Goal: Transaction & Acquisition: Purchase product/service

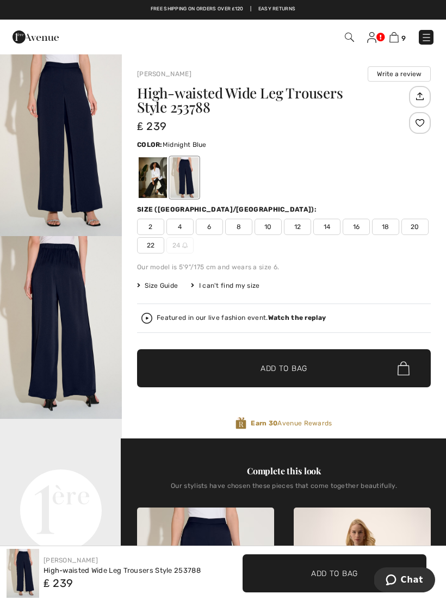
click at [426, 41] on img at bounding box center [426, 37] width 11 height 11
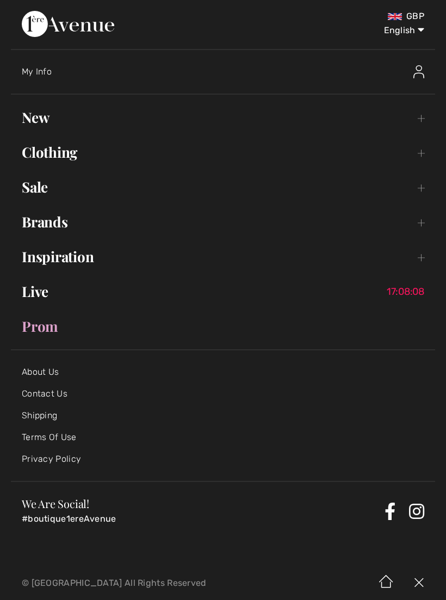
click at [91, 158] on link "Clothing Toggle submenu" at bounding box center [223, 152] width 424 height 24
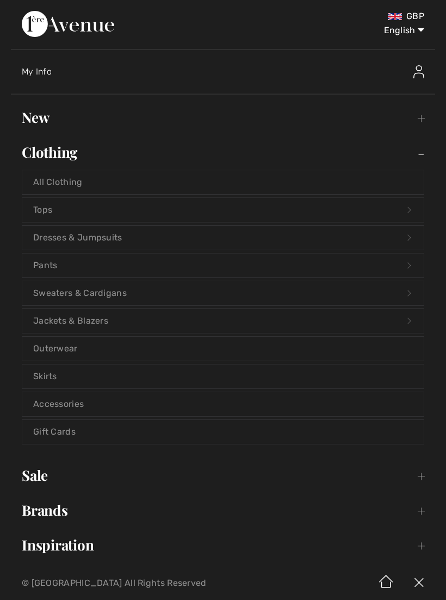
click at [115, 209] on link "Tops Open submenu" at bounding box center [222, 210] width 401 height 24
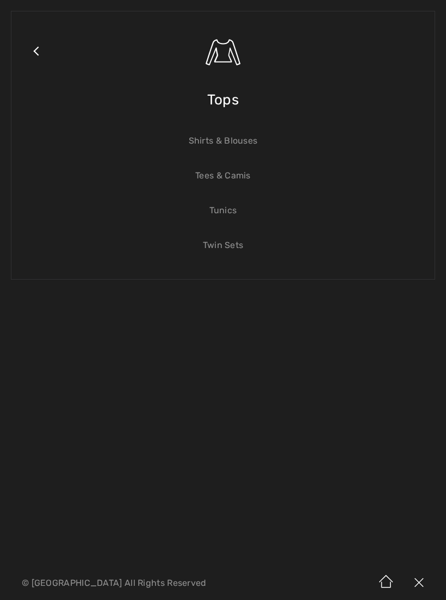
click at [232, 214] on link "Tunics" at bounding box center [222, 211] width 401 height 24
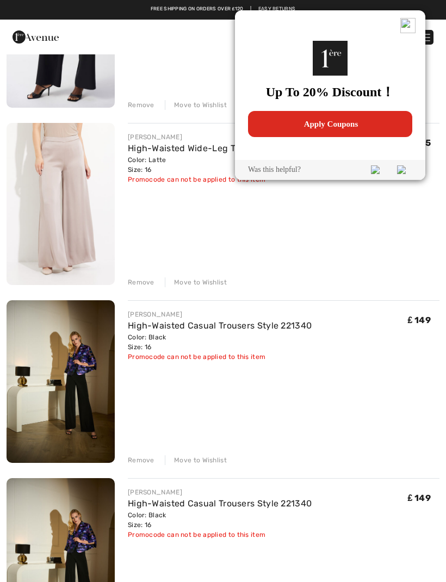
scroll to position [925, 0]
click at [414, 27] on img at bounding box center [407, 25] width 15 height 15
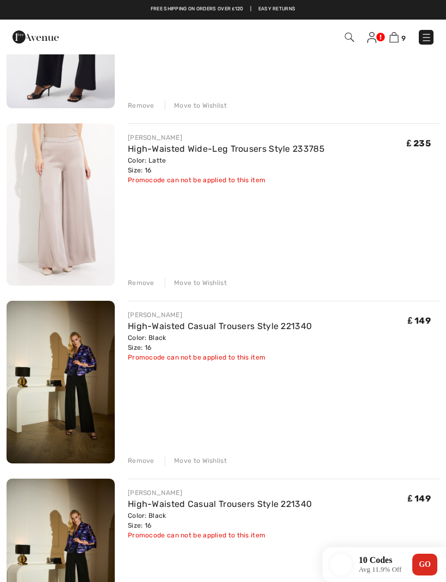
click at [411, 29] on div "9 Checkout" at bounding box center [314, 37] width 255 height 22
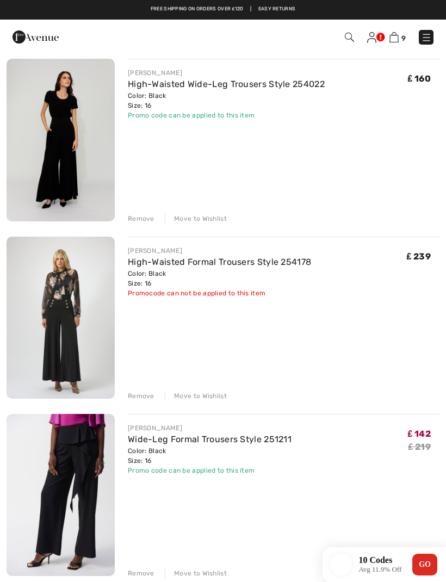
scroll to position [456, 0]
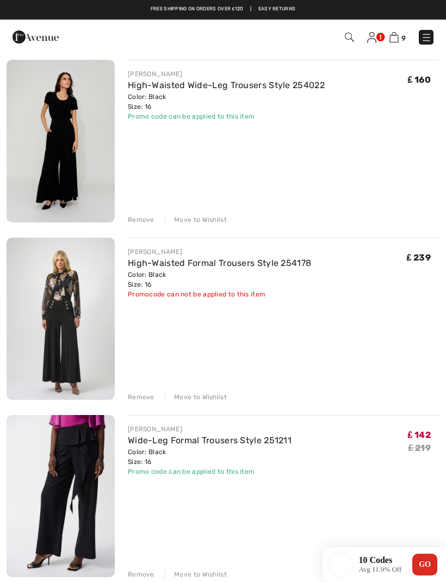
click at [66, 147] on img at bounding box center [61, 141] width 108 height 163
click at [69, 122] on img at bounding box center [61, 141] width 108 height 163
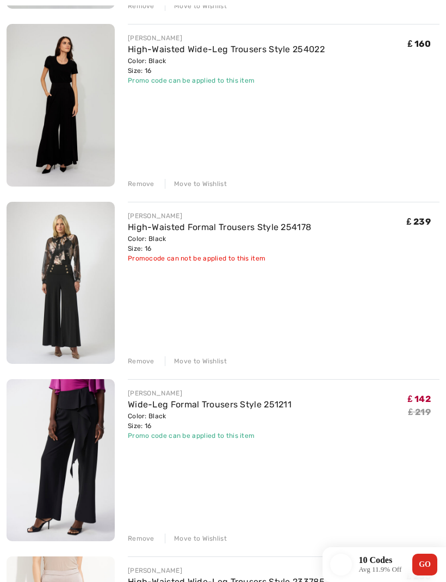
click at [63, 131] on img at bounding box center [61, 105] width 108 height 163
click at [55, 138] on img at bounding box center [61, 105] width 108 height 163
click at [63, 125] on img at bounding box center [61, 105] width 108 height 163
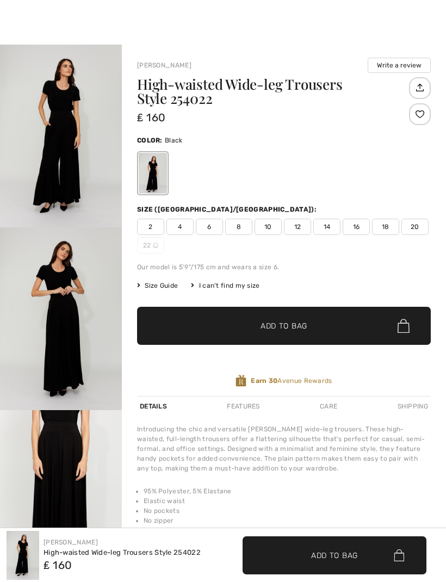
scroll to position [9, 0]
click at [61, 156] on img "1 / 4" at bounding box center [61, 136] width 122 height 183
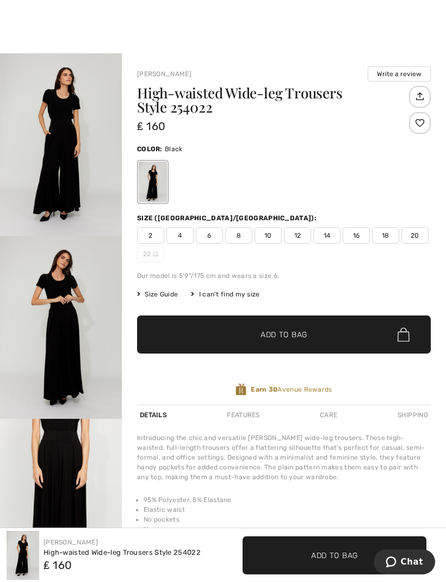
click at [66, 178] on img "1 / 4" at bounding box center [61, 144] width 122 height 183
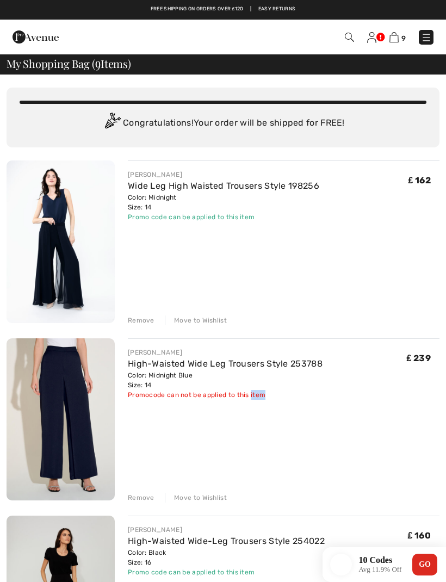
click at [49, 282] on img at bounding box center [61, 241] width 108 height 163
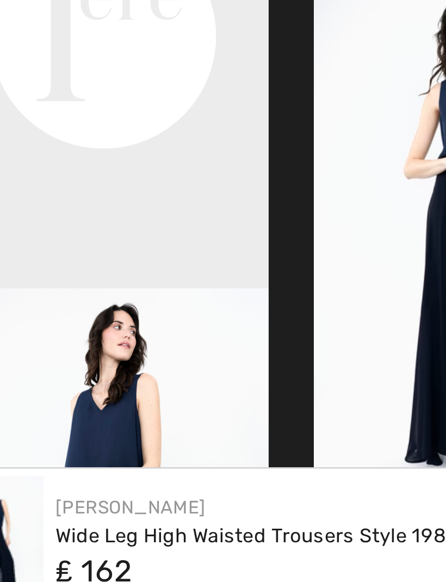
scroll to position [21, 0]
click at [101, 528] on div "[PERSON_NAME] Wide Leg High Waisted Trousers Style 198256 ₤ 162 ✔ Added to Bag …" at bounding box center [223, 555] width 446 height 54
click at [7, 531] on img at bounding box center [23, 555] width 33 height 49
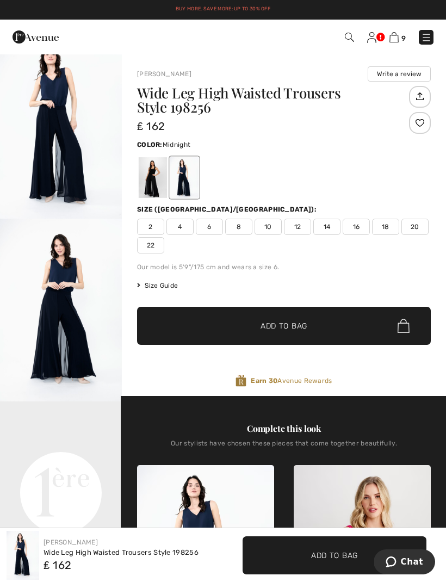
click at [396, 39] on img at bounding box center [393, 37] width 9 height 10
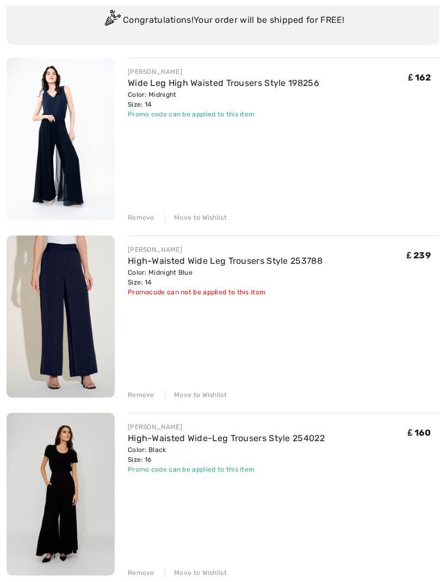
scroll to position [104, 0]
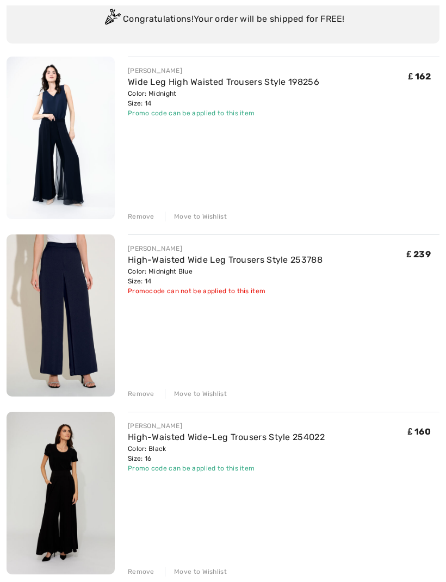
click at [92, 336] on img at bounding box center [61, 315] width 108 height 163
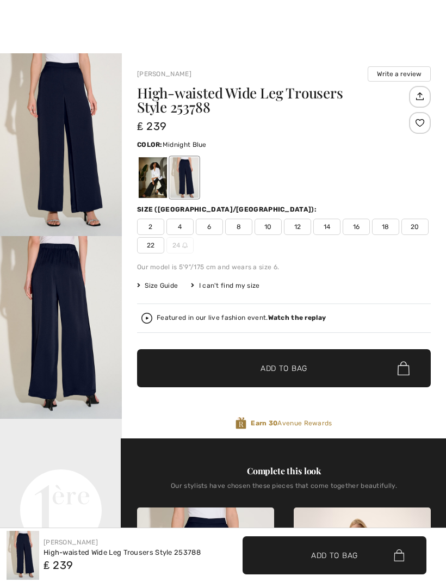
checkbox input "true"
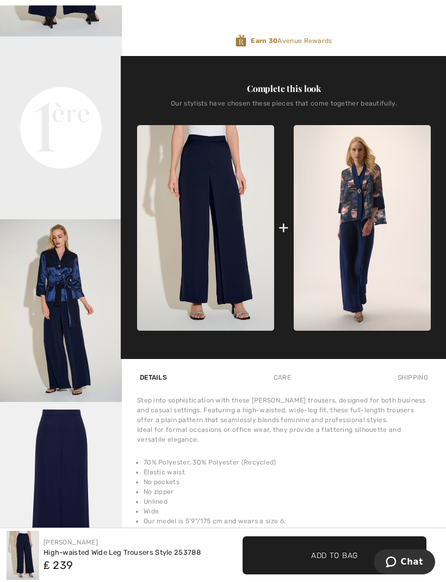
scroll to position [382, 0]
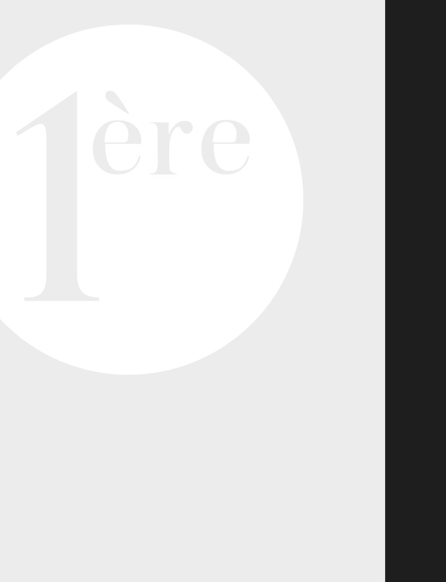
click at [29, 98] on video "Your browser does not support the video tag." at bounding box center [61, 67] width 122 height 61
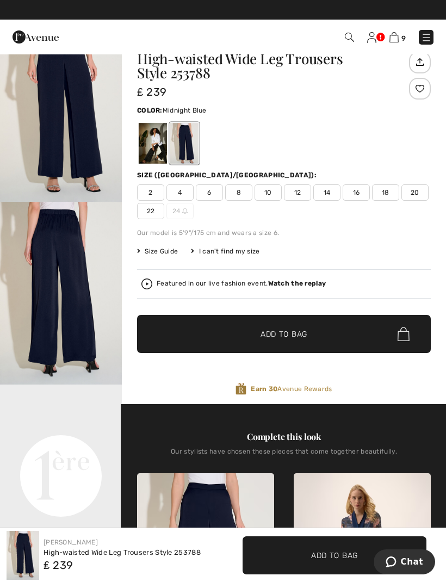
scroll to position [0, 0]
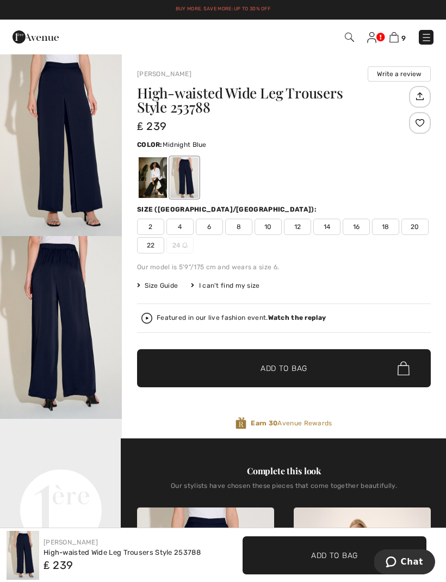
click at [399, 39] on img at bounding box center [393, 37] width 9 height 10
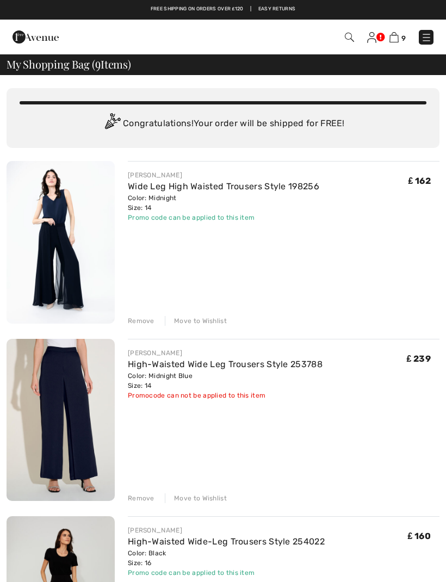
checkbox input "true"
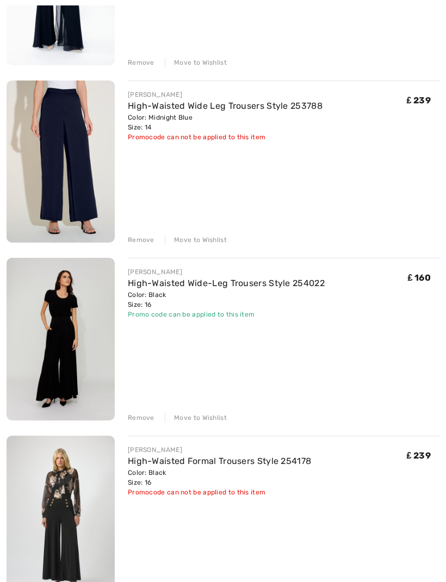
scroll to position [262, 0]
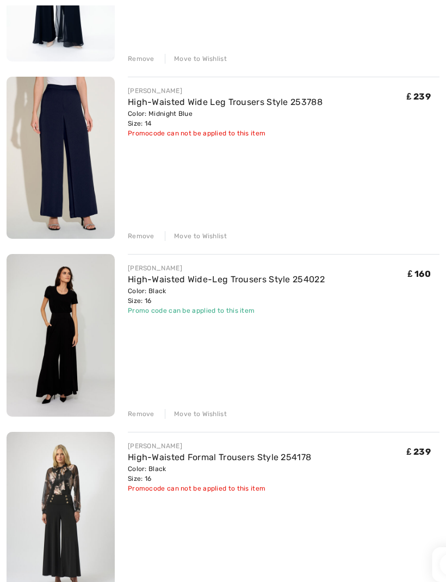
click at [82, 518] on img at bounding box center [61, 513] width 108 height 162
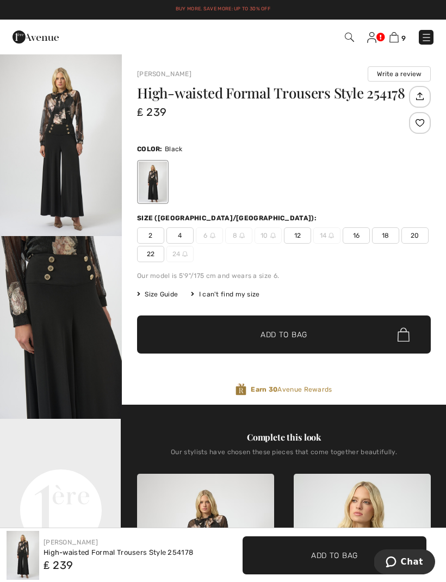
click at [398, 40] on img at bounding box center [393, 37] width 9 height 10
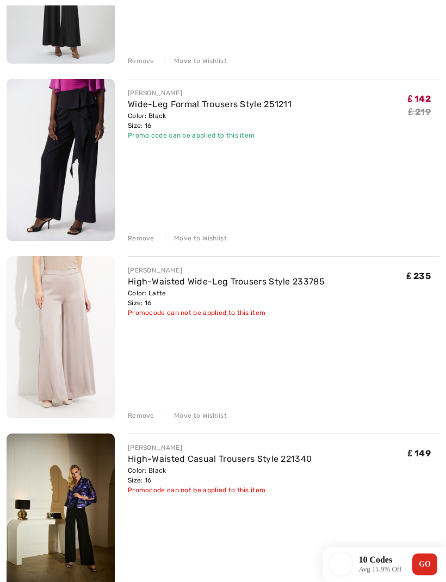
scroll to position [800, 0]
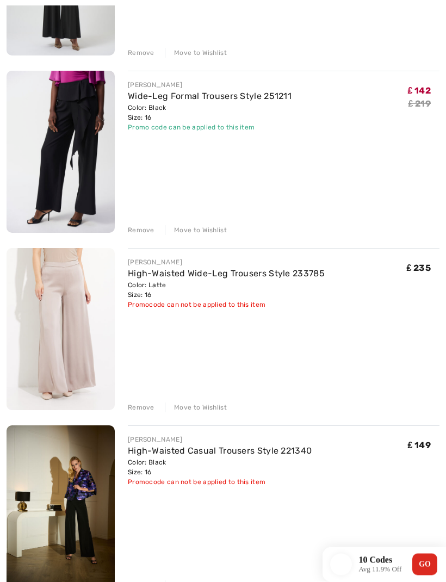
click at [94, 205] on img at bounding box center [61, 152] width 108 height 162
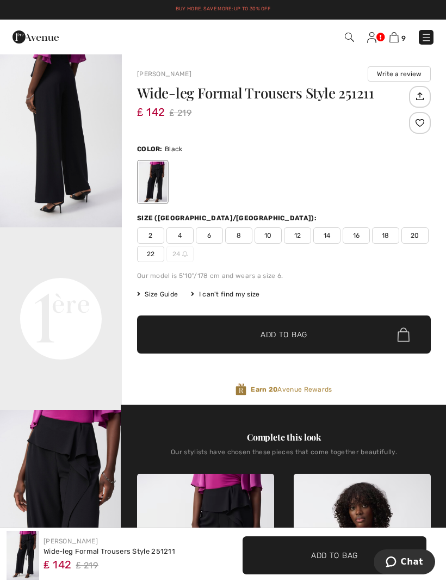
click at [375, 36] on img at bounding box center [371, 37] width 9 height 11
click at [396, 42] on img at bounding box center [393, 37] width 9 height 10
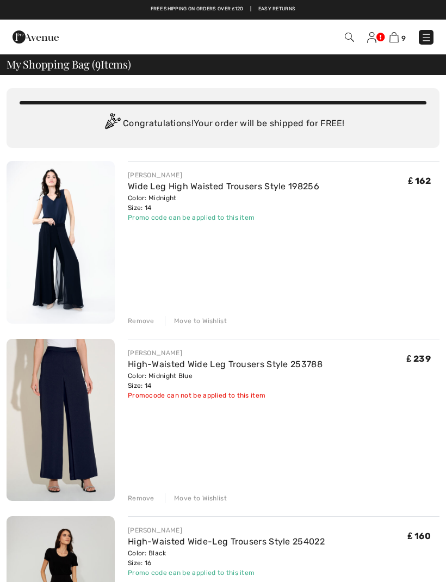
click at [397, 38] on img at bounding box center [393, 37] width 9 height 10
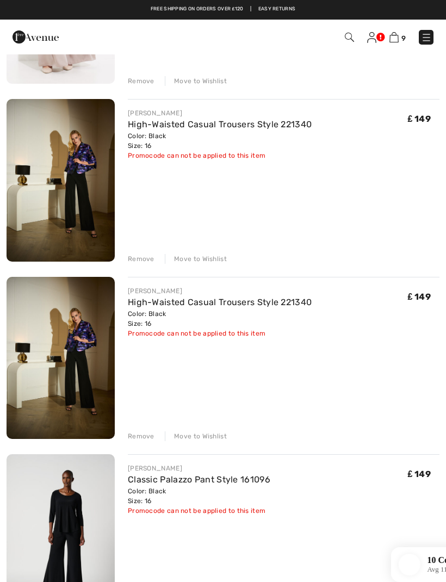
scroll to position [1127, 0]
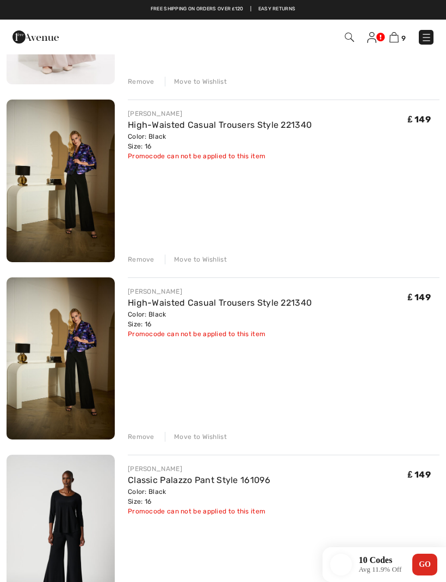
click at [84, 403] on img at bounding box center [61, 358] width 108 height 163
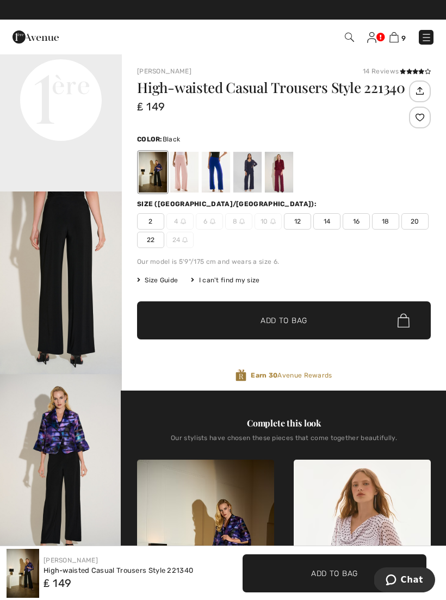
click at [398, 34] on img at bounding box center [393, 37] width 9 height 10
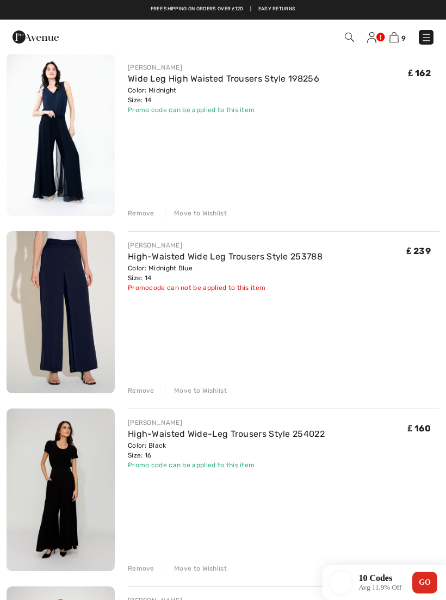
scroll to position [112, 0]
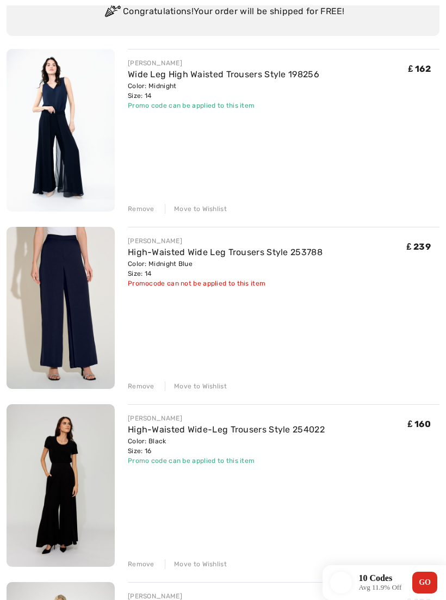
click at [187, 139] on div "[PERSON_NAME] Wide Leg High Waisted Trousers Style 198256 Color: Midnight Size:…" at bounding box center [284, 131] width 312 height 165
click at [62, 163] on img at bounding box center [61, 130] width 108 height 163
click at [66, 140] on img at bounding box center [61, 130] width 108 height 163
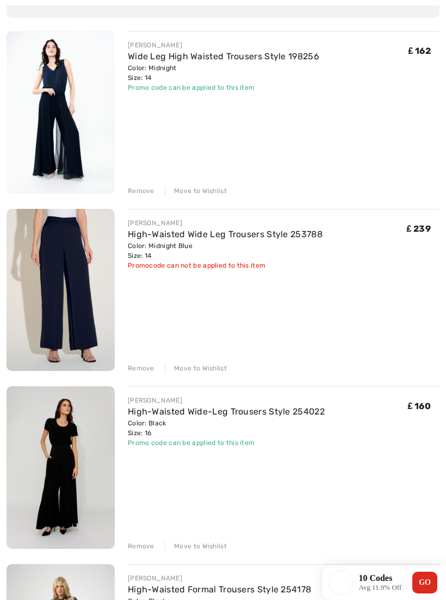
click at [67, 131] on img at bounding box center [61, 112] width 108 height 163
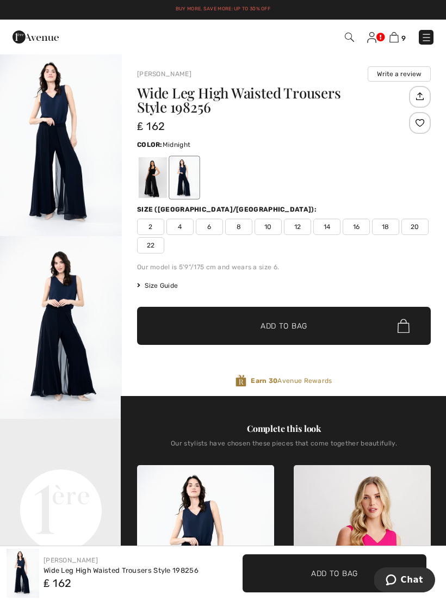
click at [56, 154] on img "1 / 4" at bounding box center [61, 144] width 122 height 183
click at [160, 181] on div at bounding box center [153, 177] width 28 height 41
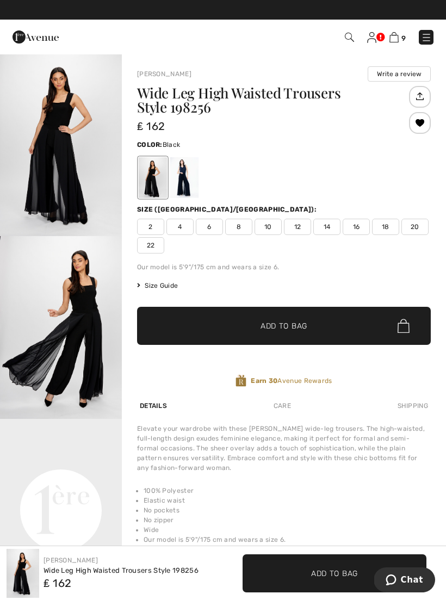
click at [357, 225] on span "16" at bounding box center [356, 227] width 27 height 16
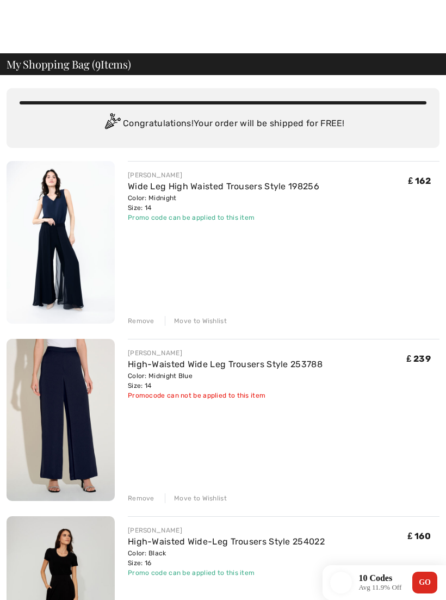
click at [299, 483] on div "[PERSON_NAME] High-Waisted Wide Leg Trousers Style 253788 Color: Midnight Blue …" at bounding box center [284, 421] width 312 height 165
click at [397, 491] on div "[PERSON_NAME] High-Waisted Wide Leg Trousers Style 253788 Color: Midnight Blue …" at bounding box center [284, 421] width 312 height 165
click at [431, 479] on div "[PERSON_NAME] High-Waisted Wide Leg Trousers Style 253788 Color: Midnight Blue …" at bounding box center [284, 421] width 312 height 165
click at [426, 485] on div "[PERSON_NAME] High-Waisted Wide Leg Trousers Style 253788 Color: Midnight Blue …" at bounding box center [284, 421] width 312 height 165
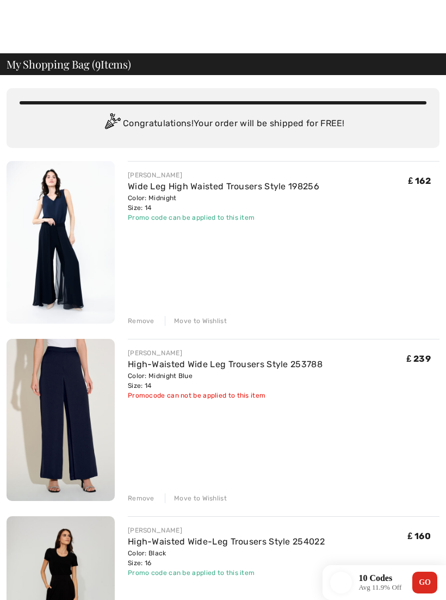
click at [431, 475] on div "[PERSON_NAME] High-Waisted Wide Leg Trousers Style 253788 Color: Midnight Blue …" at bounding box center [284, 421] width 312 height 165
click at [425, 465] on div "[PERSON_NAME] High-Waisted Wide Leg Trousers Style 253788 Color: Midnight Blue …" at bounding box center [284, 421] width 312 height 165
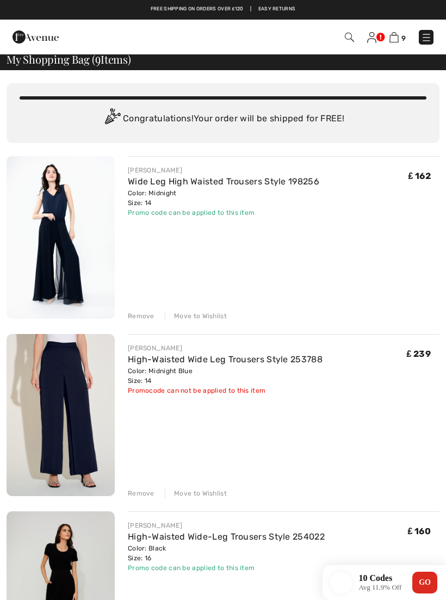
scroll to position [4, 0]
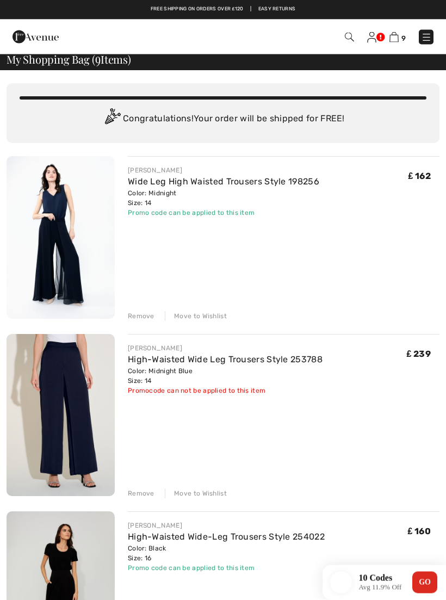
click at [238, 53] on div "9 Checkout 9 An item has been added to your Shopping Bag. Checkout" at bounding box center [223, 37] width 446 height 35
click at [234, 58] on div "My Shopping Bag ( 9 Items)" at bounding box center [223, 60] width 446 height 22
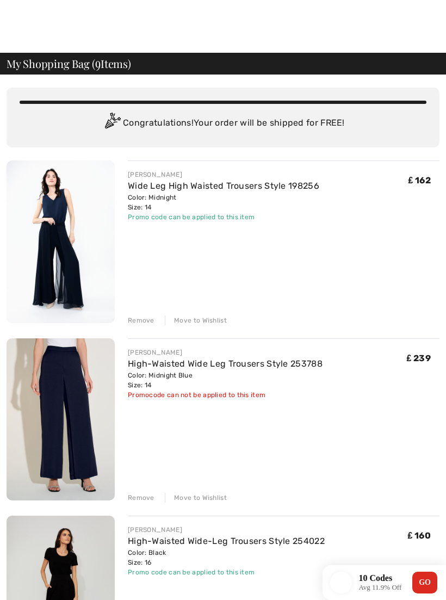
scroll to position [0, 0]
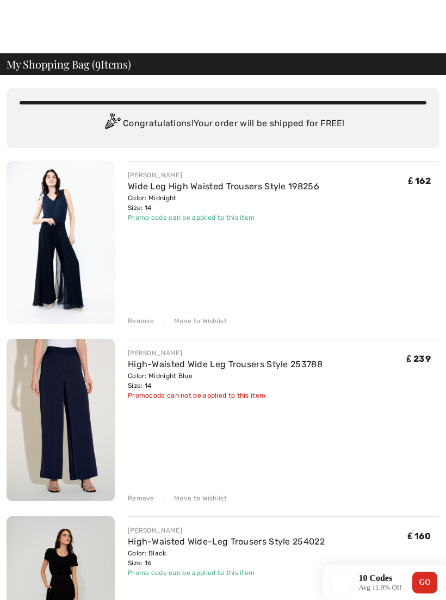
click at [252, 54] on div "My Shopping Bag ( 9 Items)" at bounding box center [223, 64] width 446 height 22
click at [242, 40] on div at bounding box center [223, 26] width 446 height 53
click at [256, 39] on div at bounding box center [223, 26] width 446 height 53
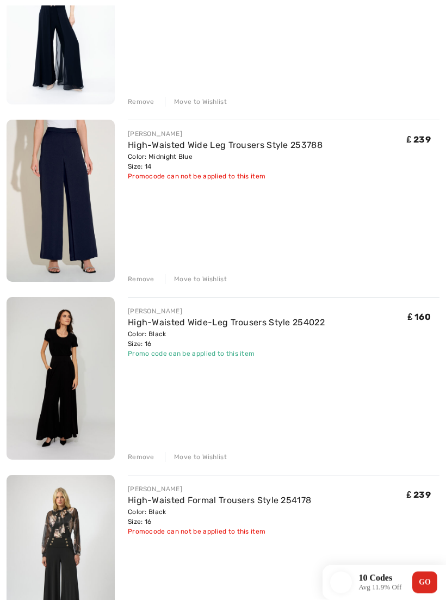
scroll to position [220, 0]
